Goal: Find specific page/section: Find specific page/section

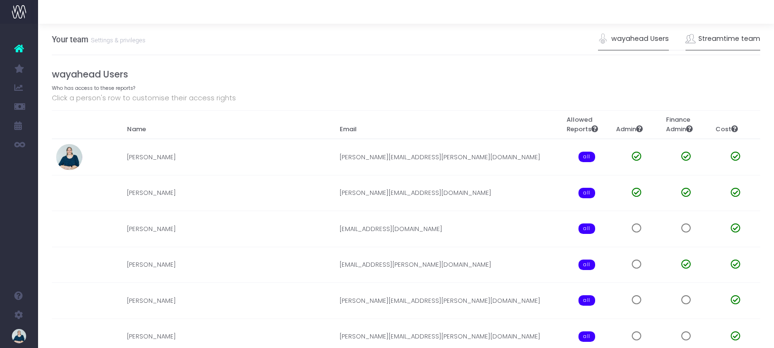
click at [750, 42] on link "Streamtime team" at bounding box center [722, 39] width 75 height 22
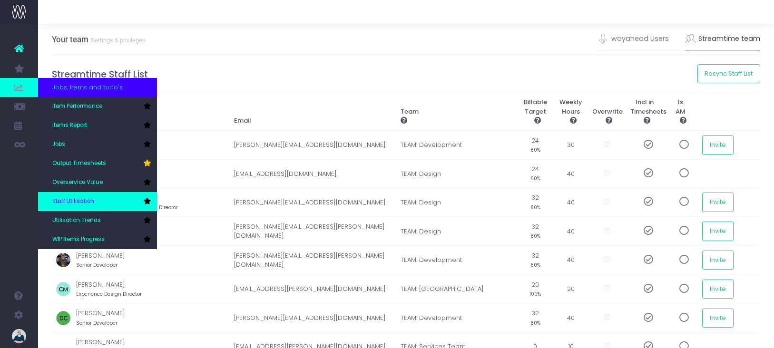
click at [75, 197] on span "Staff Utilisation" at bounding box center [73, 201] width 42 height 9
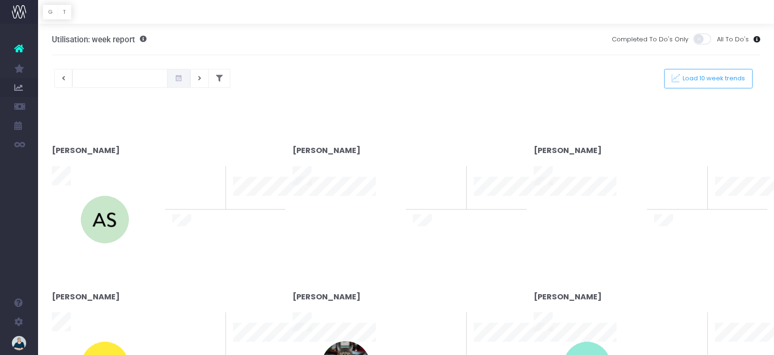
type input "[DATE]"
